Goal: Information Seeking & Learning: Find specific fact

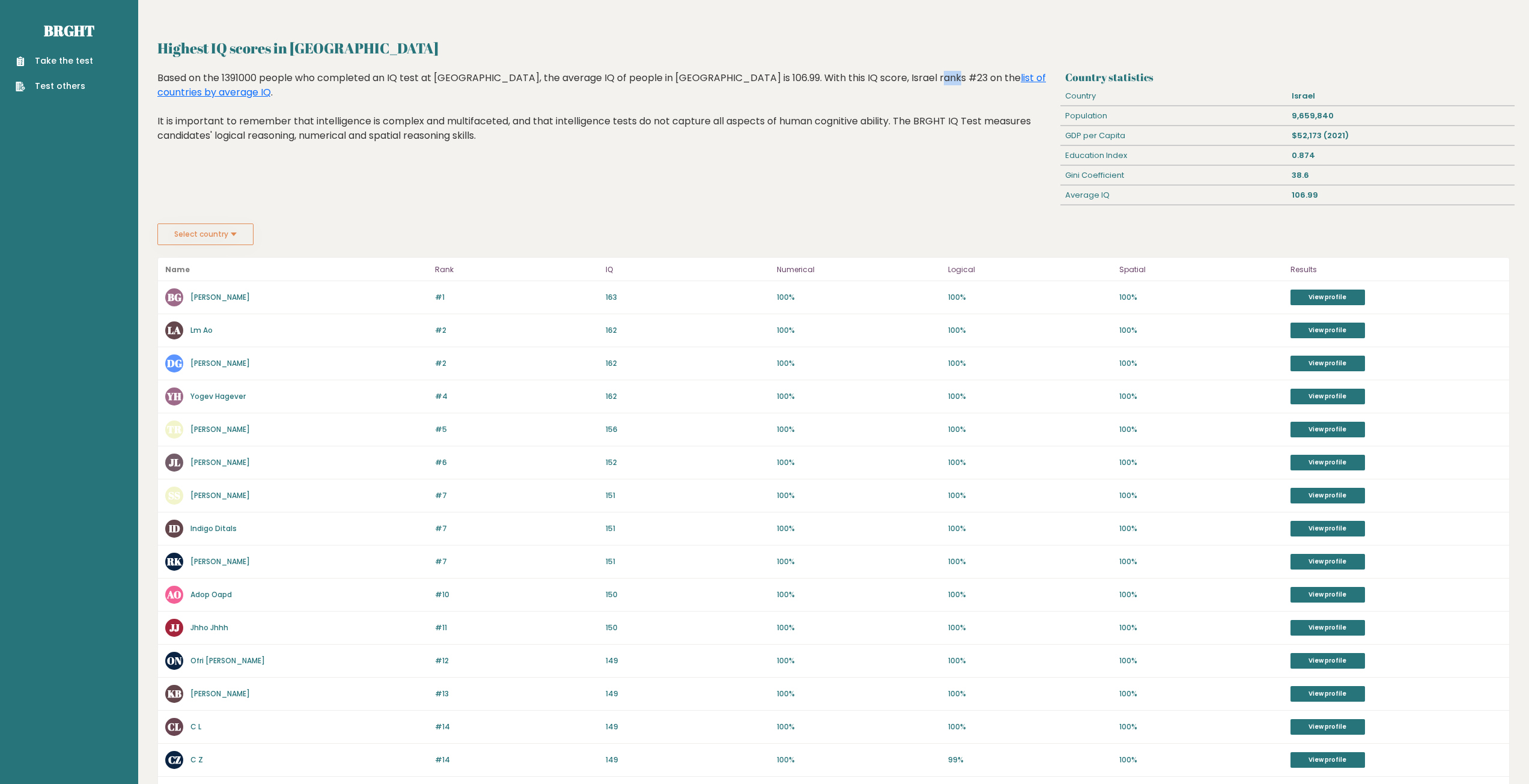
click at [853, 73] on div "Based on the 1391000 people who completed an IQ test at BRGHT, the average IQ o…" at bounding box center [607, 116] width 899 height 90
click at [925, 78] on link "list of countries by average IQ" at bounding box center [602, 85] width 889 height 28
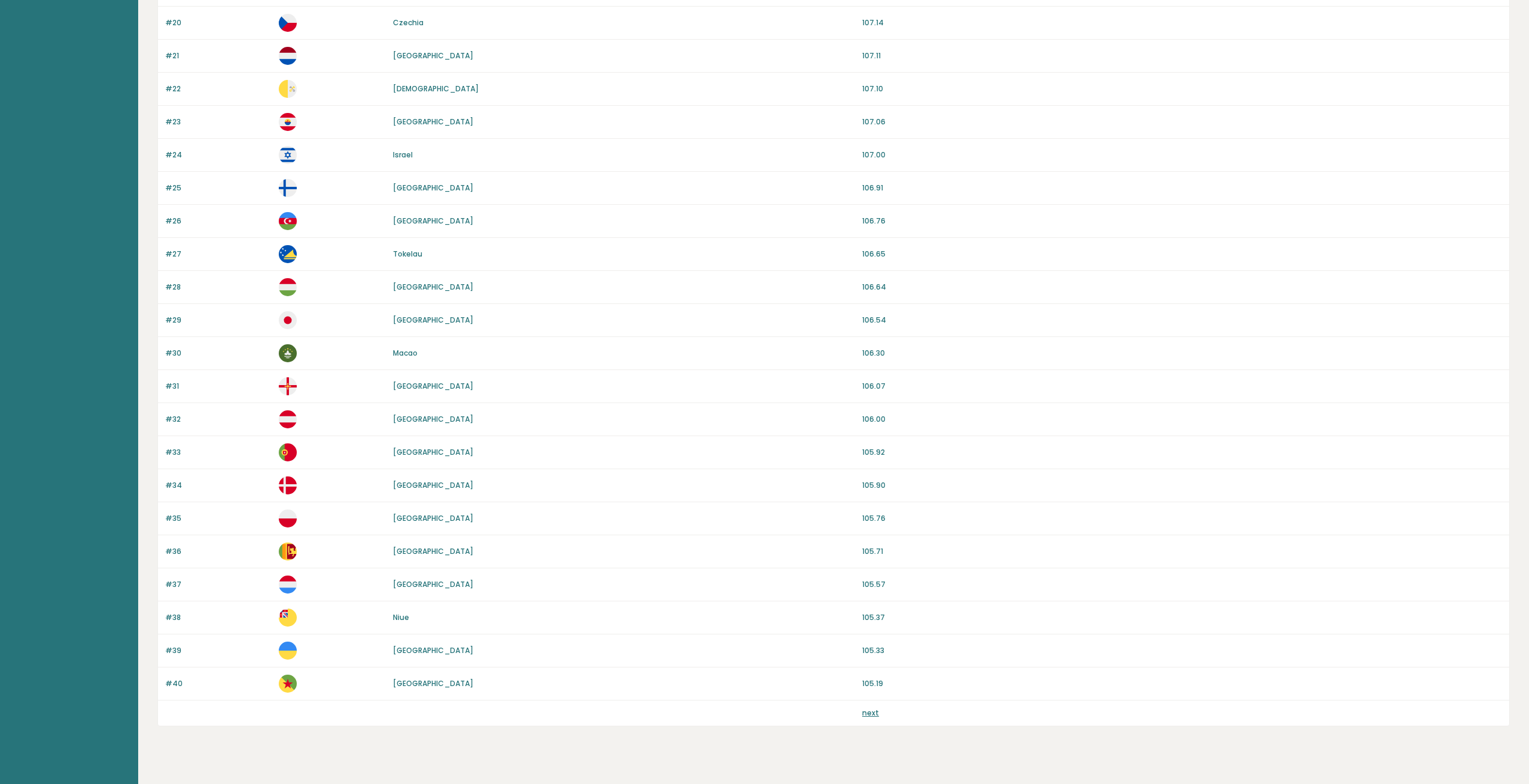
scroll to position [762, 0]
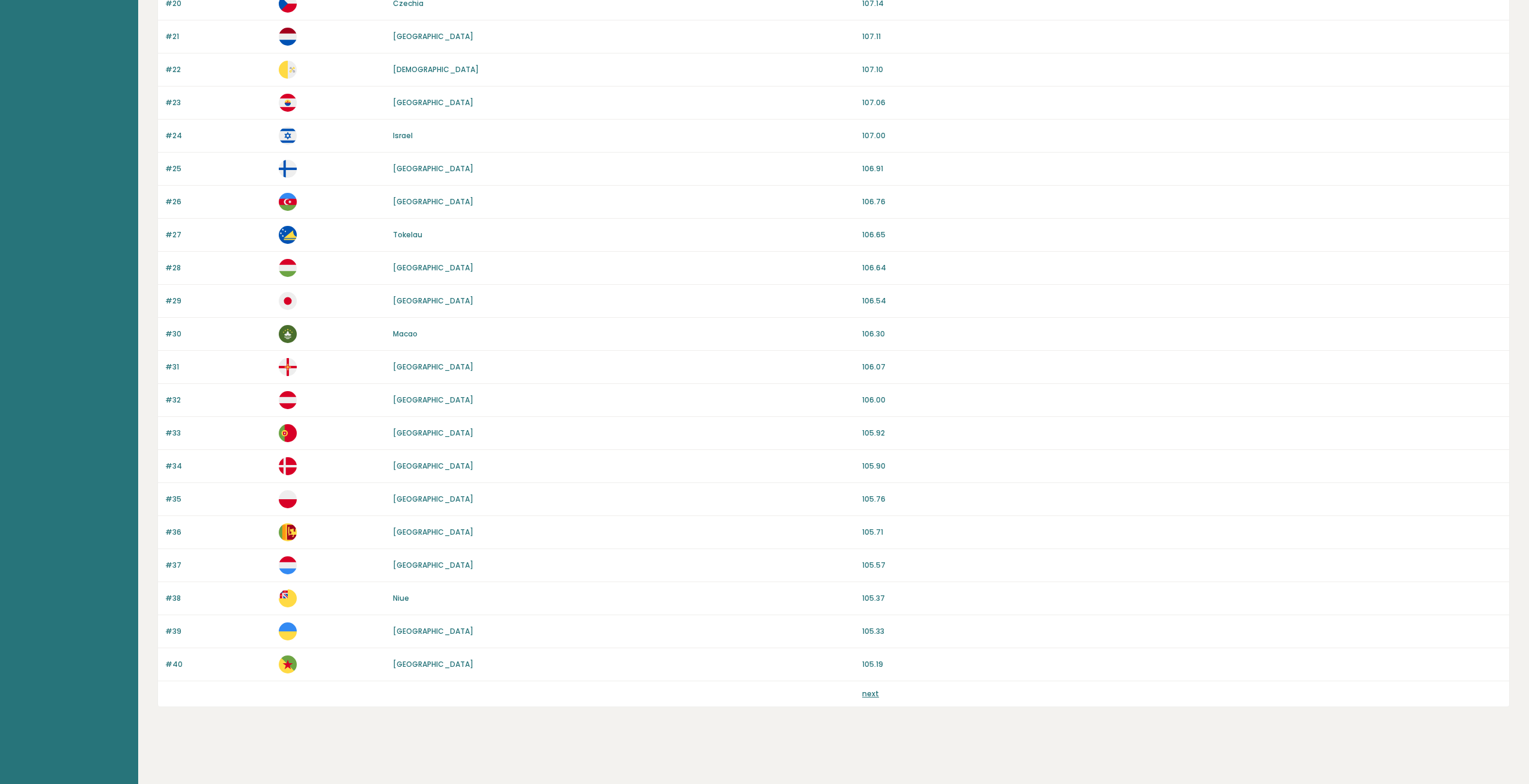
click at [875, 692] on link "next" at bounding box center [870, 694] width 17 height 11
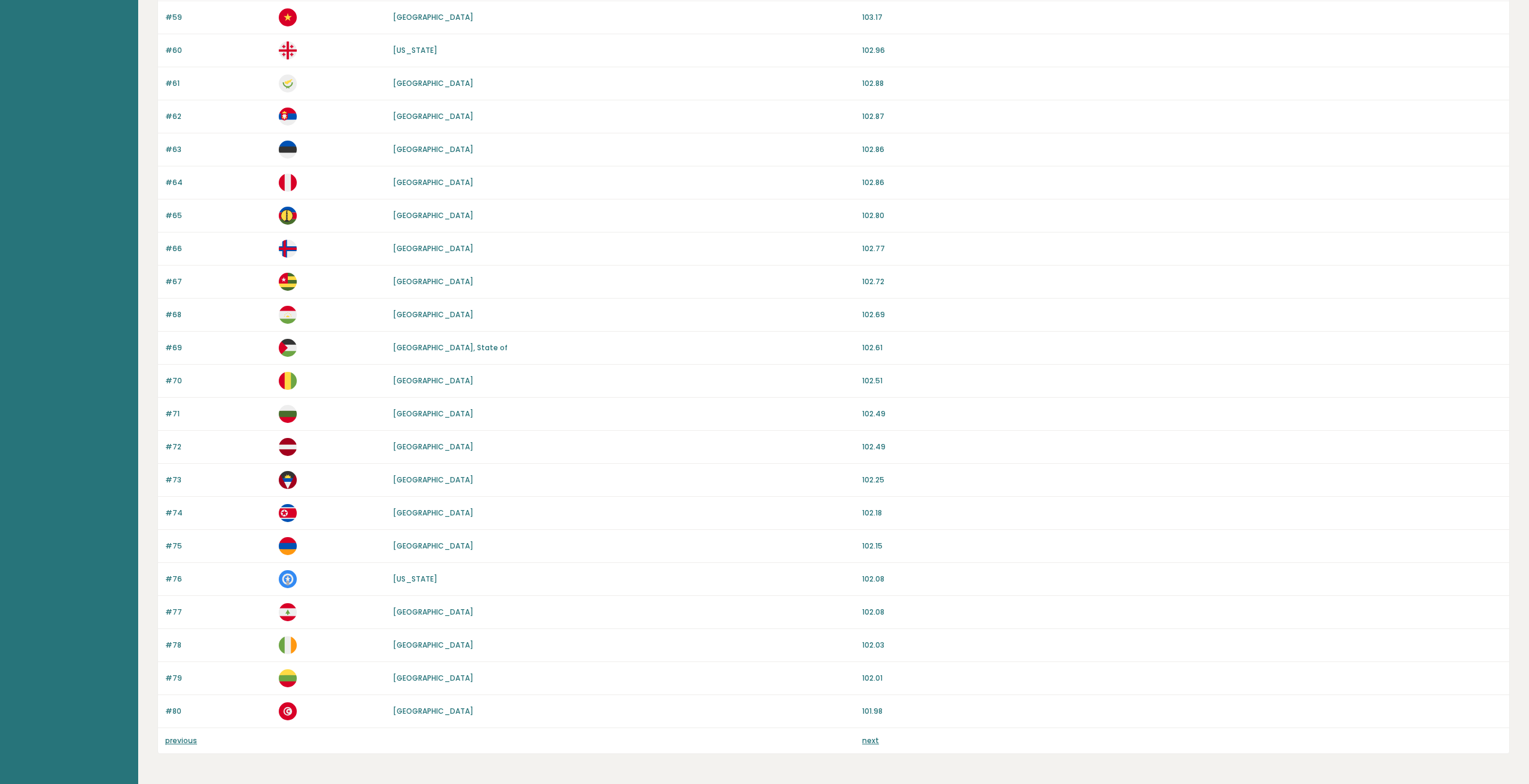
scroll to position [721, 0]
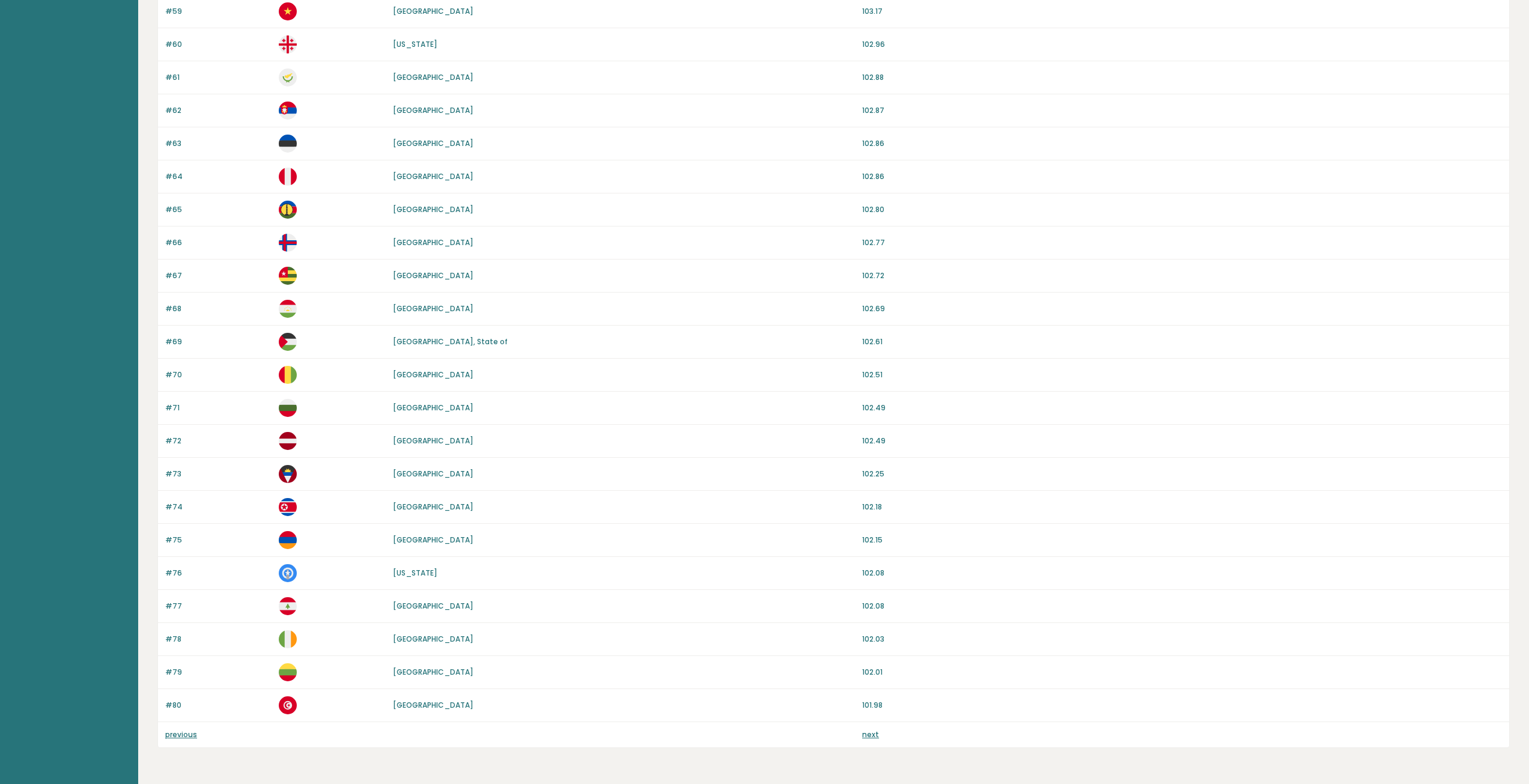
click at [851, 727] on div "previous next" at bounding box center [834, 735] width 1351 height 25
click at [875, 735] on link "next" at bounding box center [870, 734] width 17 height 11
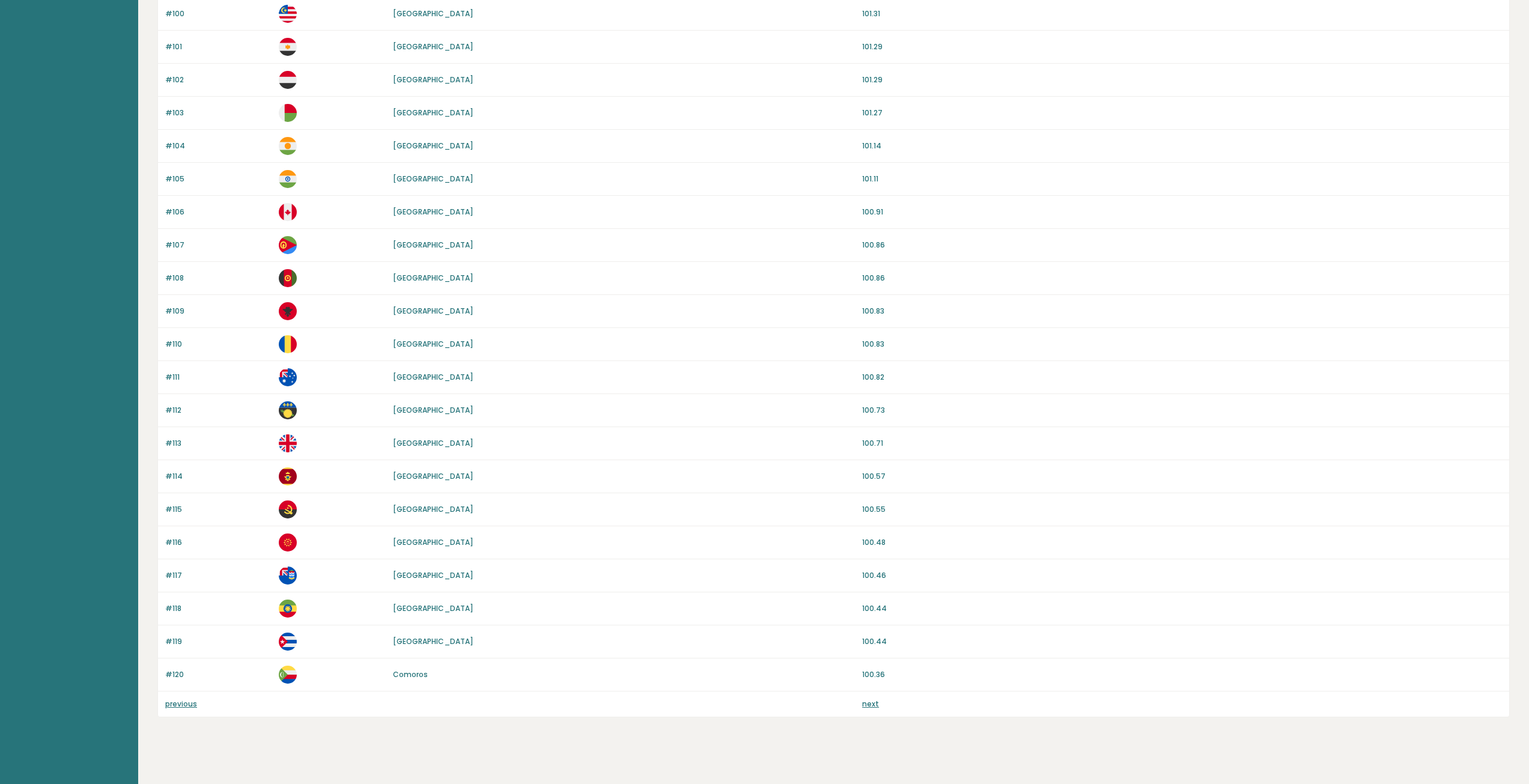
scroll to position [762, 0]
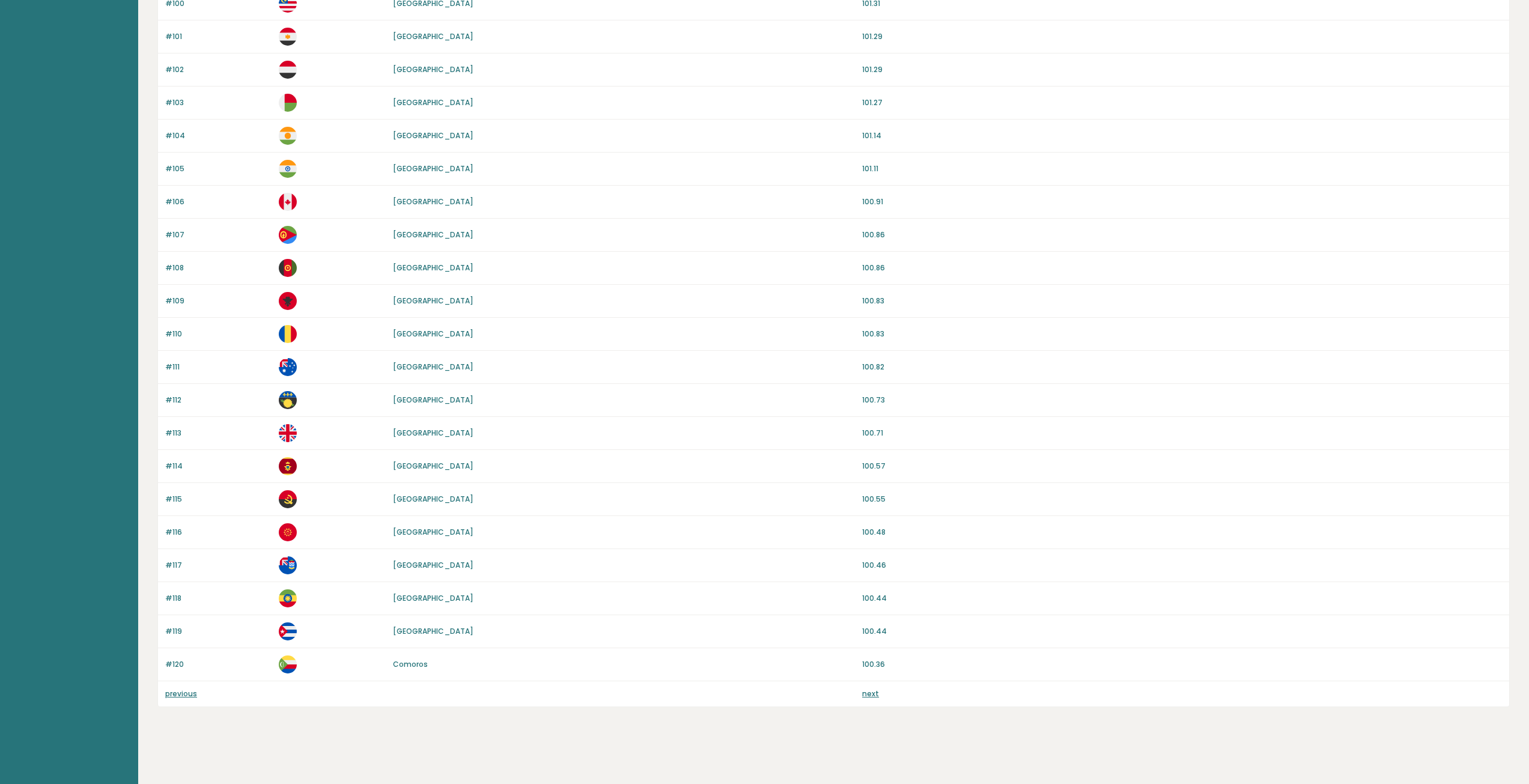
click at [872, 695] on link "next" at bounding box center [870, 694] width 17 height 11
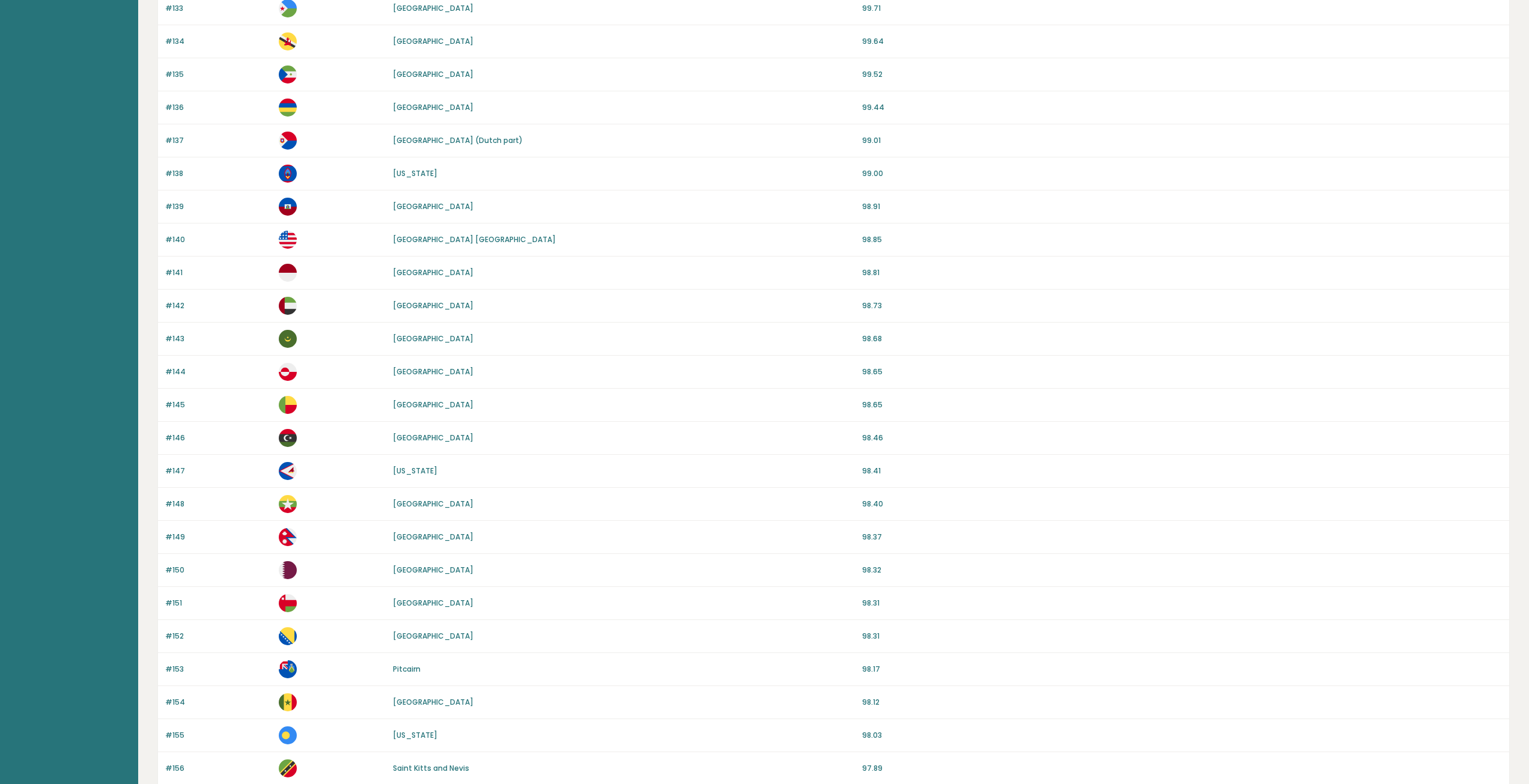
scroll to position [762, 0]
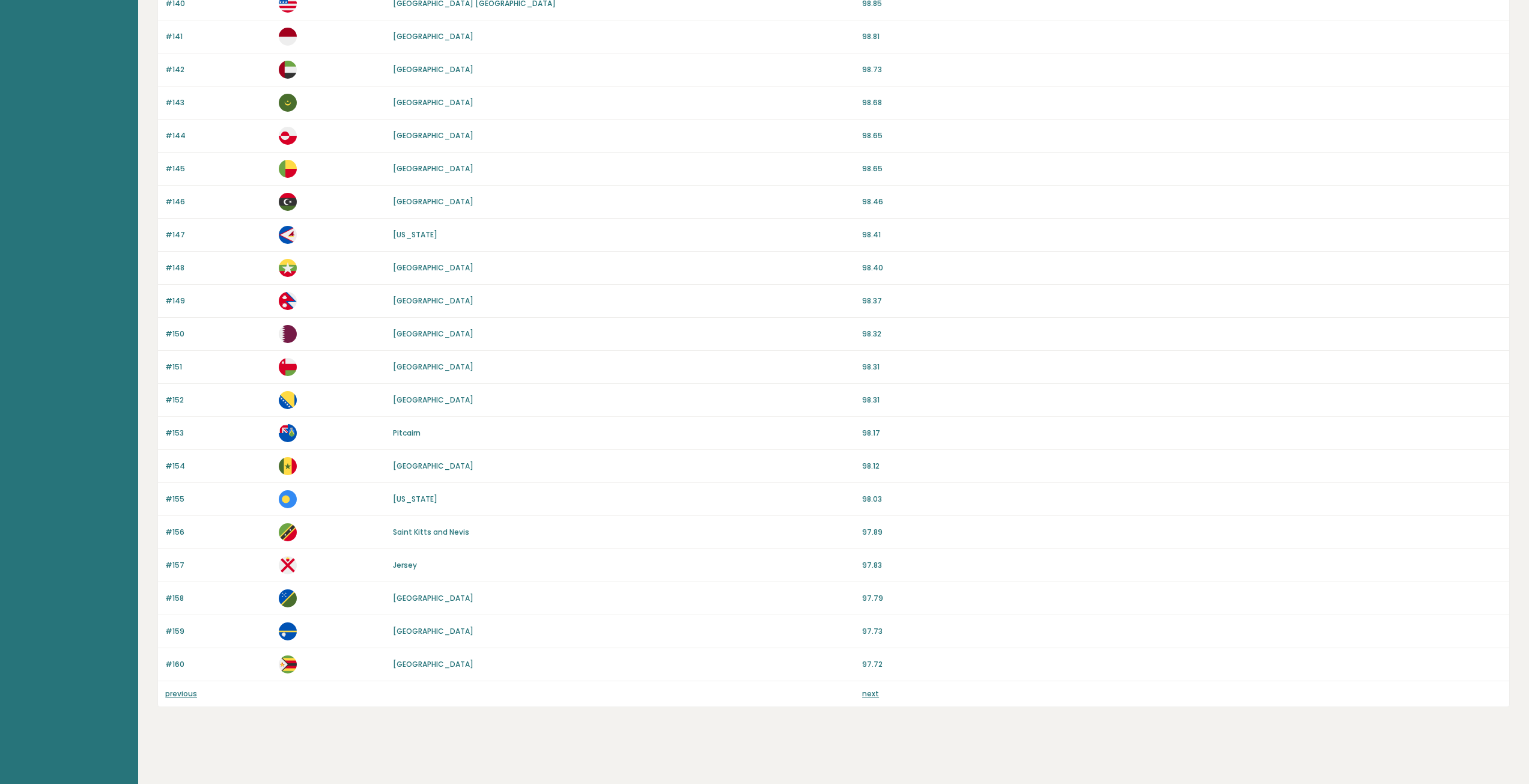
click at [874, 688] on div "previous next" at bounding box center [834, 694] width 1351 height 25
click at [874, 689] on link "next" at bounding box center [870, 694] width 17 height 11
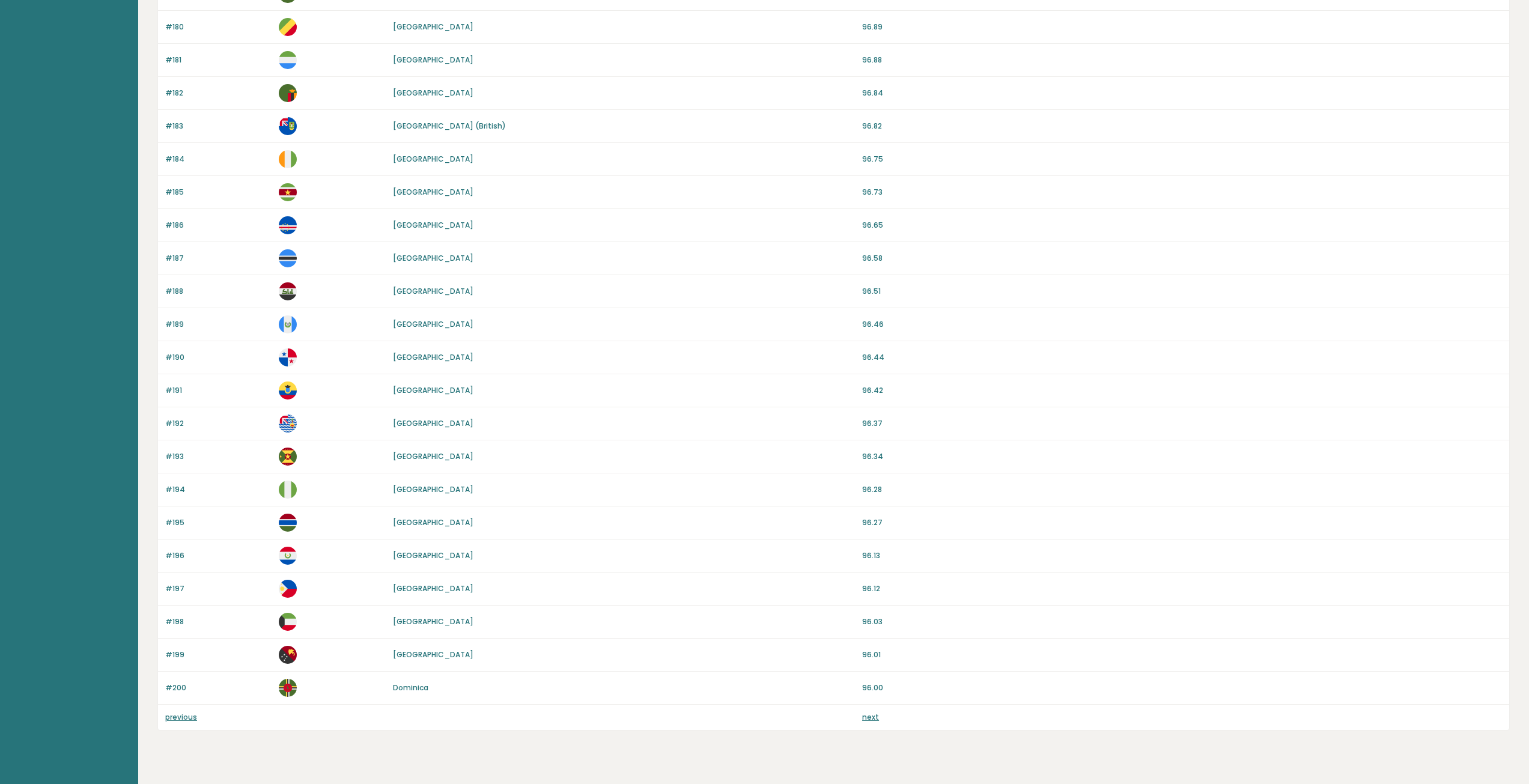
scroll to position [762, 0]
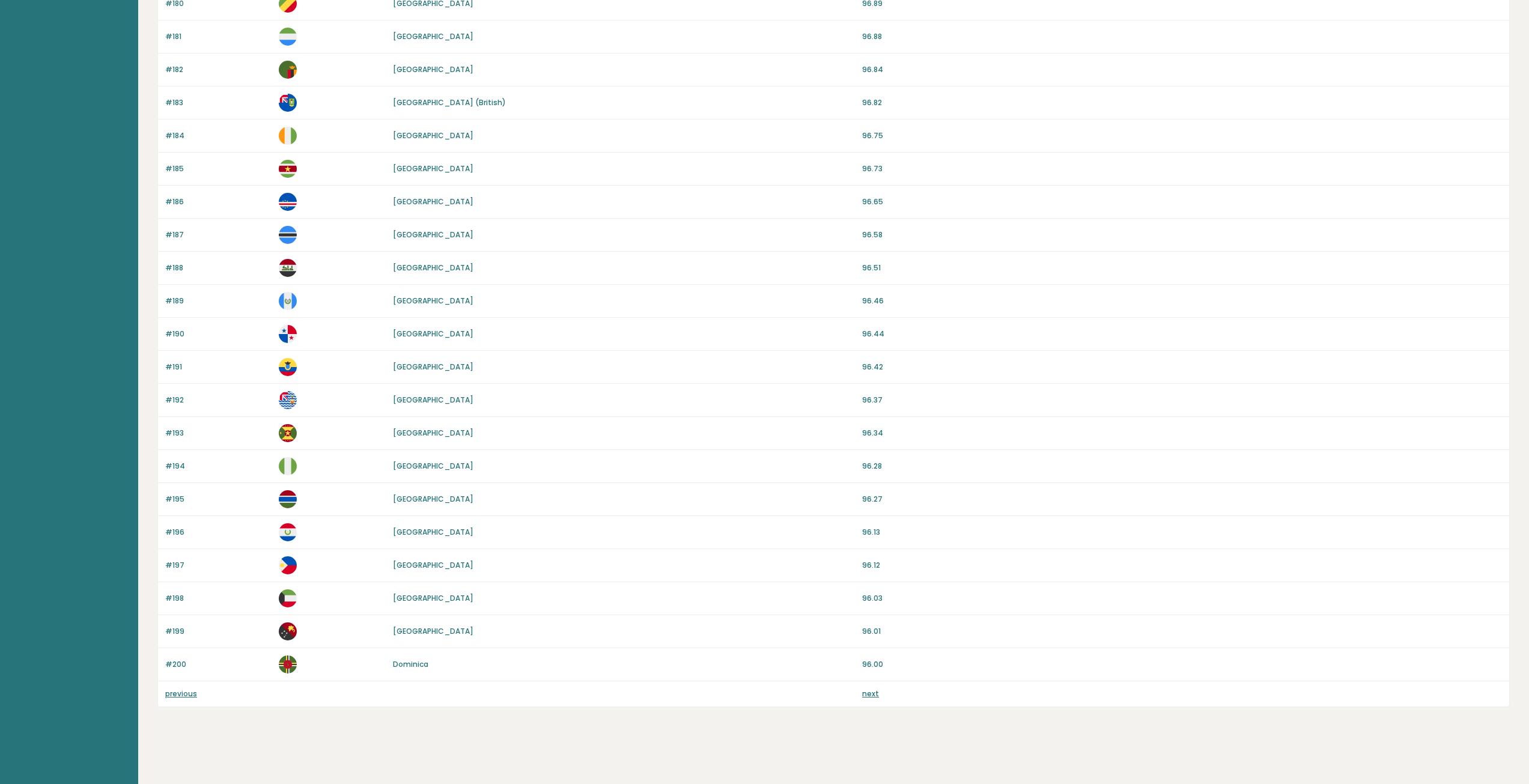
click at [872, 694] on link "next" at bounding box center [870, 694] width 17 height 11
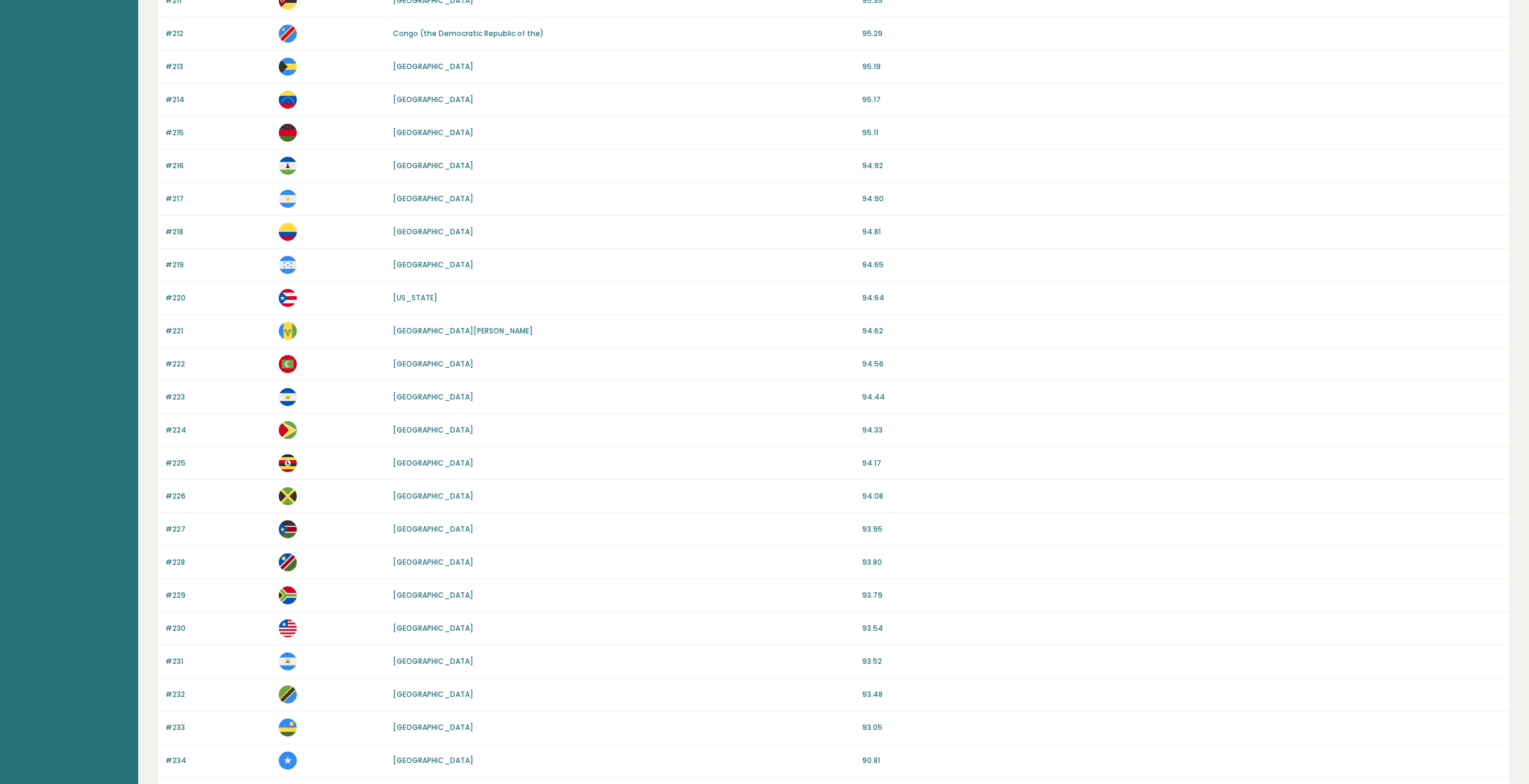
scroll to position [563, 0]
